Goal: Task Accomplishment & Management: Complete application form

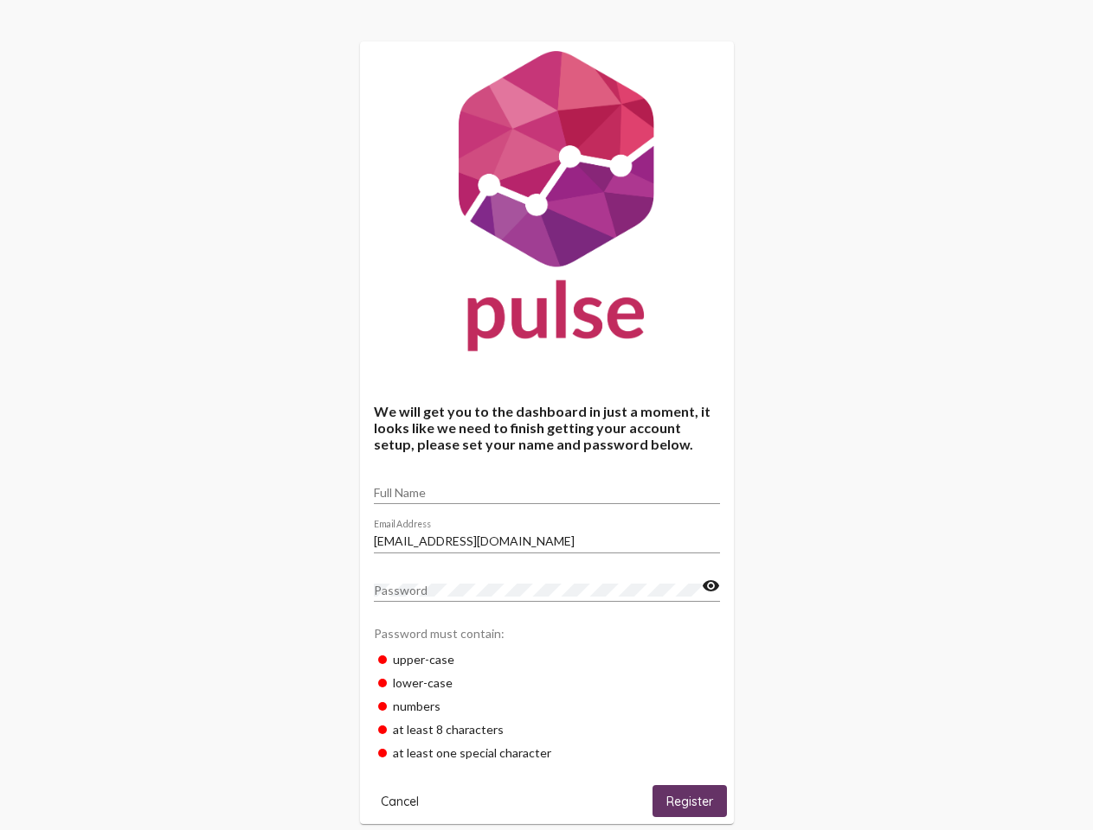
click at [547, 487] on input "Full Name" at bounding box center [547, 493] width 346 height 14
click at [547, 536] on input "[EMAIL_ADDRESS][DOMAIN_NAME]" at bounding box center [547, 542] width 346 height 14
click at [710, 586] on mat-icon "visibility" at bounding box center [711, 586] width 18 height 21
click at [400, 801] on span "Cancel" at bounding box center [400, 802] width 38 height 16
click at [689, 801] on span "Register" at bounding box center [689, 802] width 47 height 16
